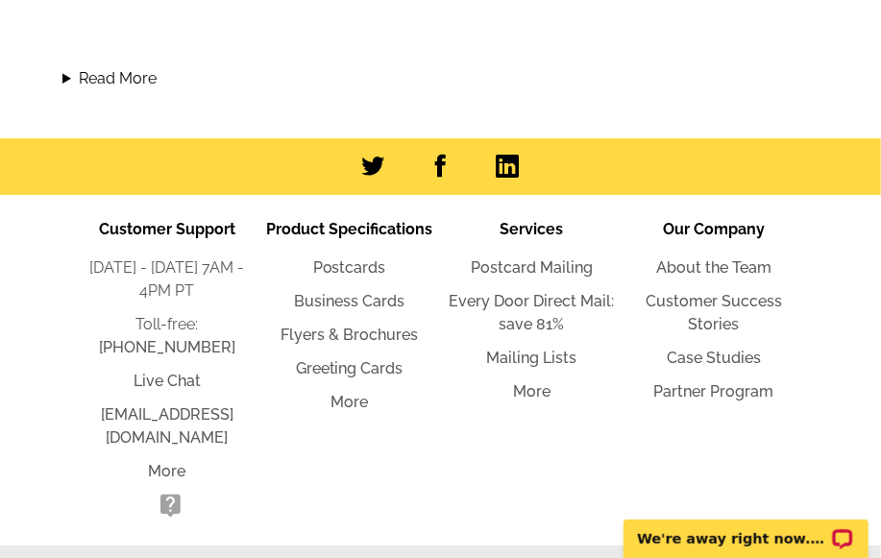
scroll to position [2318, 0]
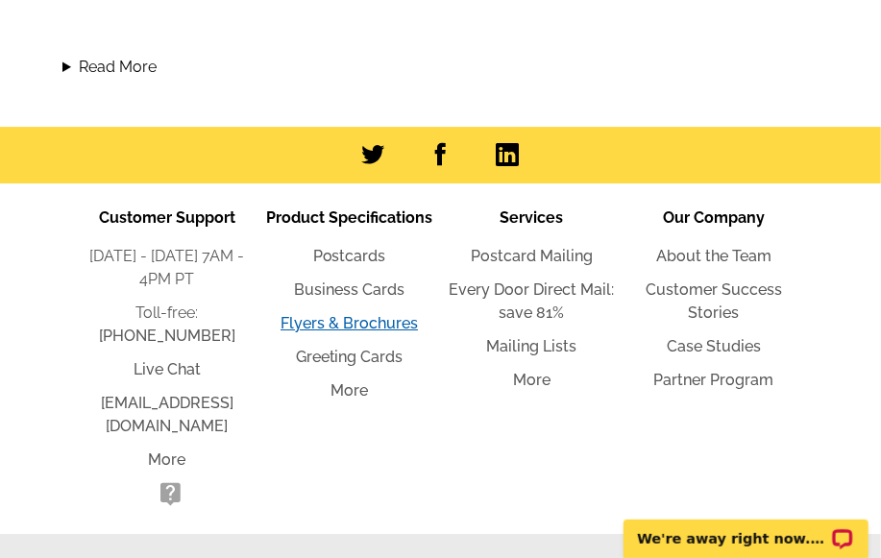
click at [373, 320] on link "Flyers & Brochures" at bounding box center [349, 323] width 137 height 18
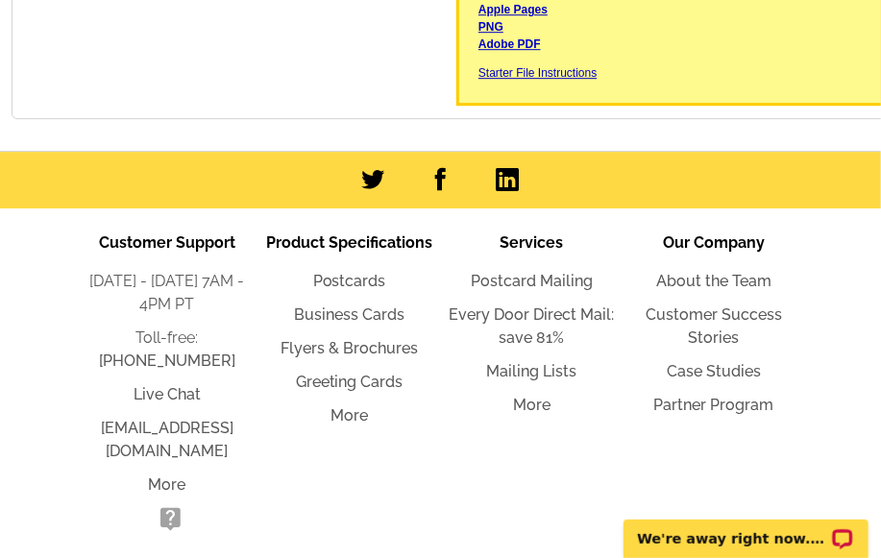
scroll to position [2169, 0]
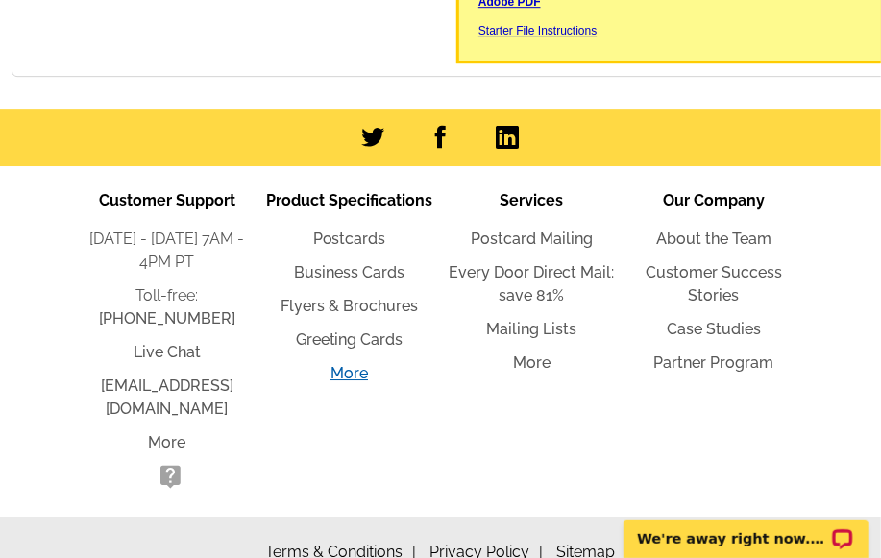
click at [354, 383] on link "More" at bounding box center [349, 373] width 37 height 18
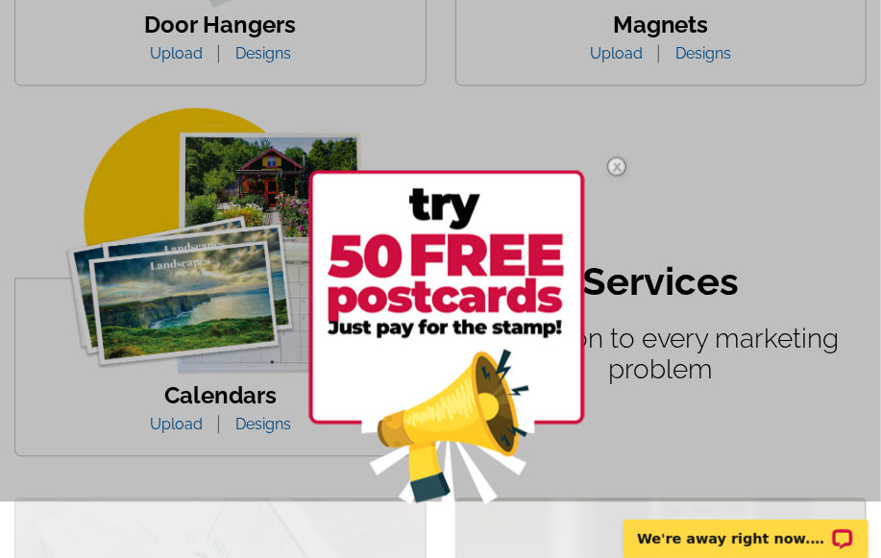
scroll to position [1372, 0]
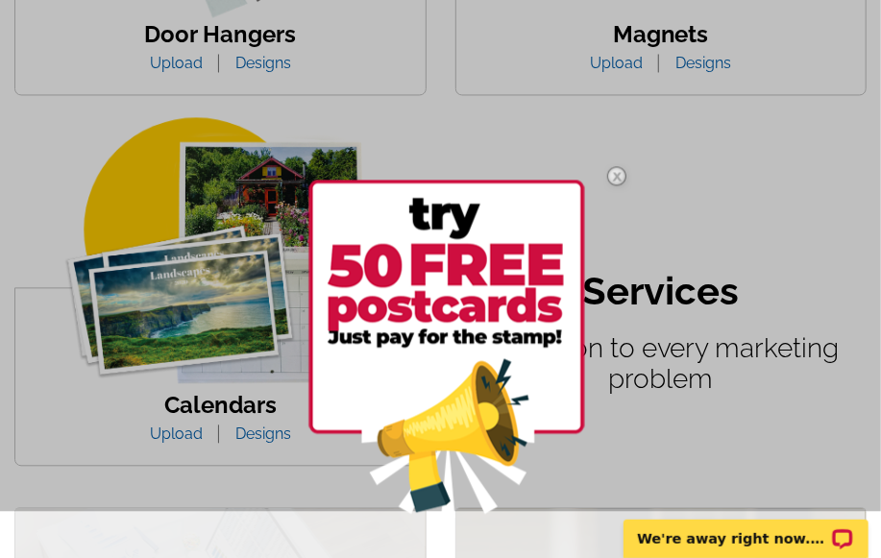
click at [615, 170] on img at bounding box center [617, 176] width 56 height 56
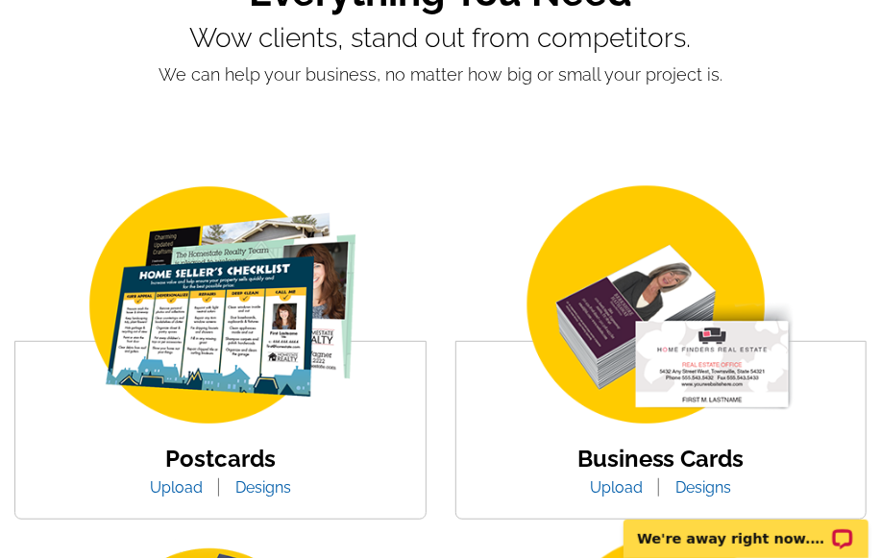
scroll to position [0, 0]
